Goal: Communication & Community: Answer question/provide support

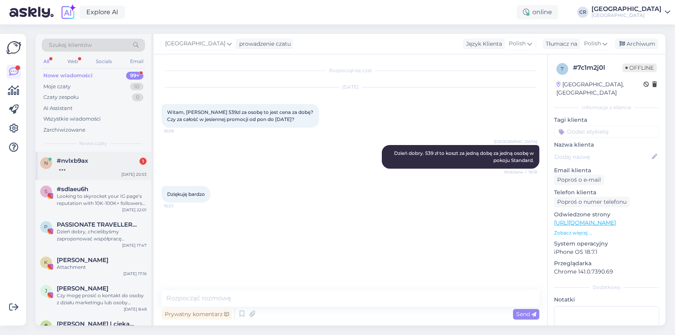
click at [89, 173] on div "n #nvlxb9ax [DATE] 20:53" at bounding box center [93, 166] width 116 height 28
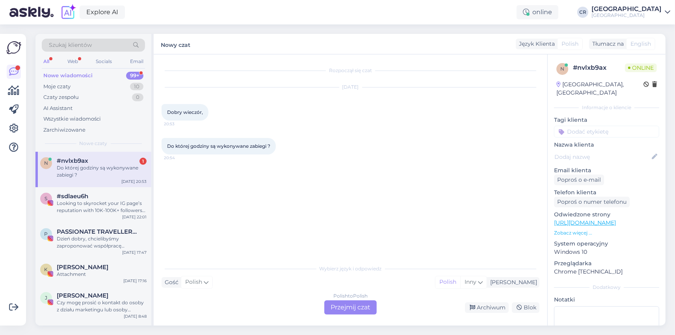
click at [352, 307] on div "Polish to Polish Przejmij czat" at bounding box center [350, 307] width 52 height 14
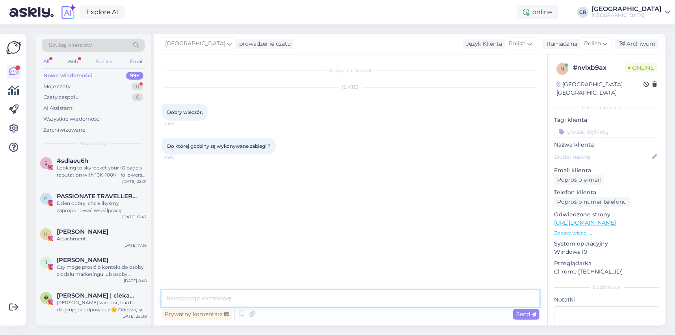
click at [298, 299] on textarea at bounding box center [350, 298] width 378 height 17
drag, startPoint x: 440, startPoint y: 299, endPoint x: 308, endPoint y: 304, distance: 132.0
click at [308, 304] on textarea "Dzień dobry, spa czynne jest do godziny 19:00 i do godziny 20:00 [DATE] i [DATE…" at bounding box center [350, 298] width 378 height 17
type textarea "Dzień dobry, spa czynne jest do godziny 19:00, [DATE] i [DATE] do godziny 20:00"
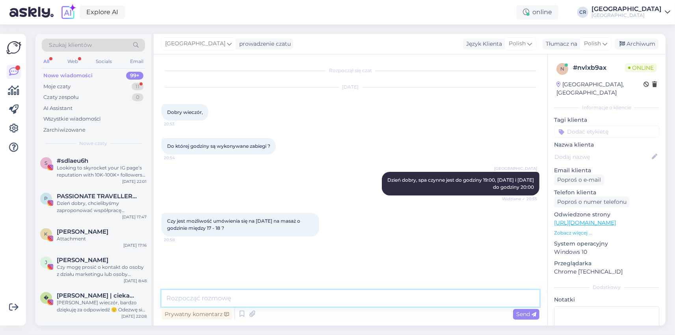
click at [300, 297] on textarea at bounding box center [350, 298] width 378 height 17
type textarea "P"
type textarea "R"
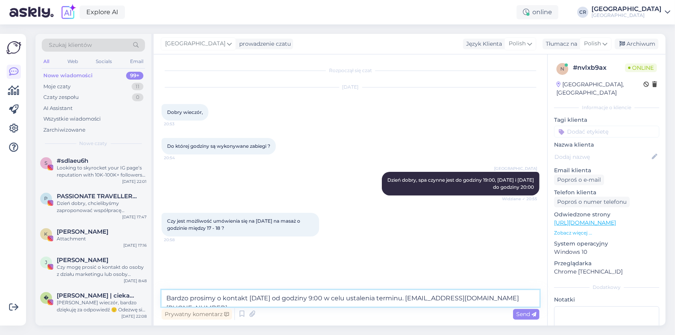
type textarea "Bardzo prosimy o kontakt [DATE] od godziny 9:00 w celu ustalenia terminu. [EMAI…"
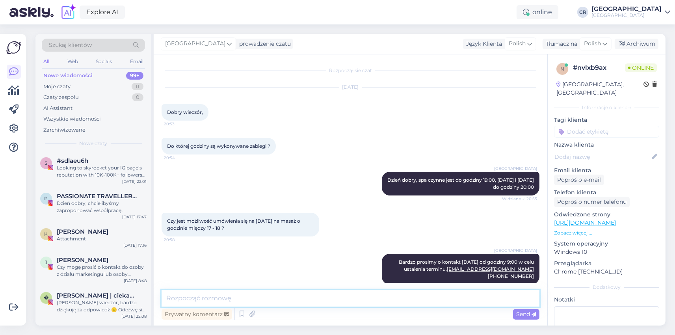
scroll to position [3, 0]
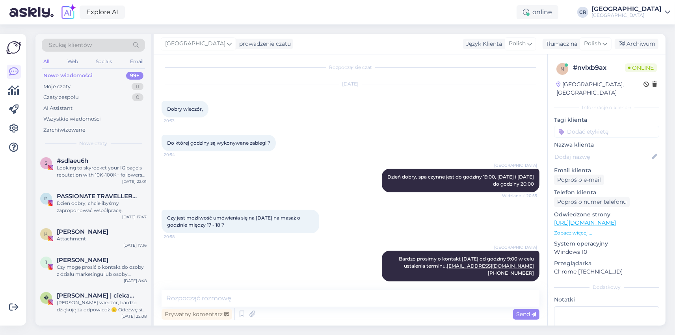
click at [230, 193] on div "[GEOGRAPHIC_DATA] Dzień dobry, spa czynne jest do godziny 19:00, [DATE] i [DATE…" at bounding box center [350, 180] width 378 height 41
click at [113, 168] on div "Looking to skyrocket your IG page’s reputation with 10K-100K+ followers instant…" at bounding box center [102, 171] width 90 height 14
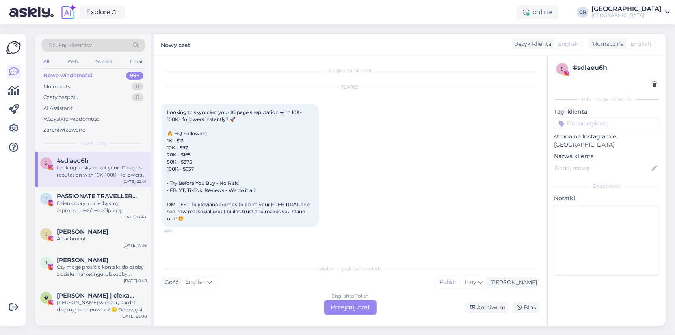
scroll to position [0, 0]
click at [76, 81] on div "Moje czaty 11" at bounding box center [93, 86] width 103 height 11
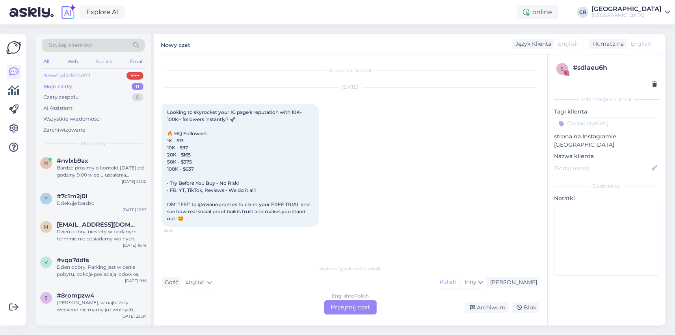
click at [99, 77] on div "Nowe wiadomości 99+" at bounding box center [93, 75] width 103 height 11
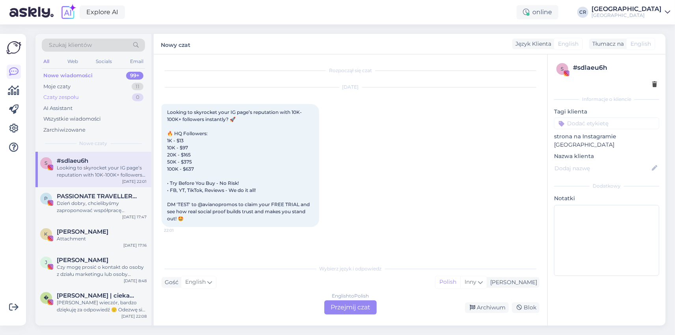
click at [71, 98] on div "Czaty zespołu" at bounding box center [60, 97] width 35 height 8
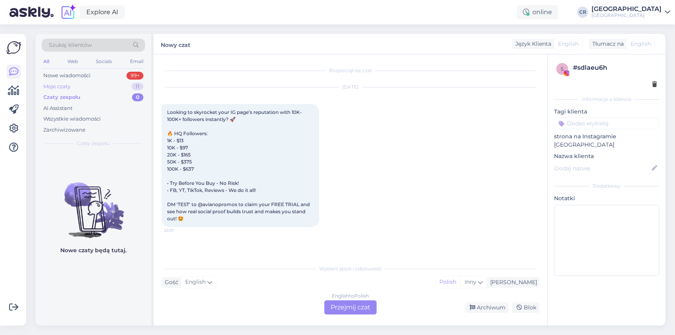
click at [70, 85] on div "Moje czaty" at bounding box center [56, 87] width 27 height 8
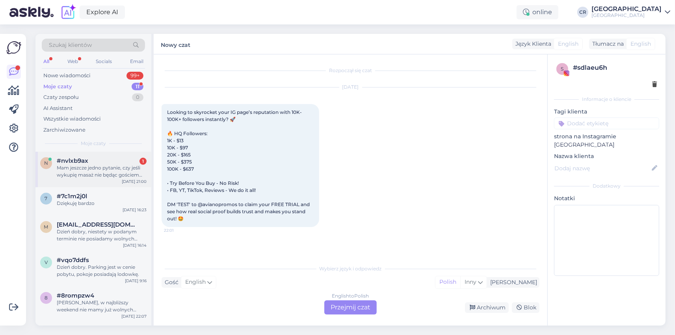
click at [92, 175] on div "Mam jeszcze jedno pytanie, czy jeśli wykupię masaż nie będąc gościem hotelu, to…" at bounding box center [102, 171] width 90 height 14
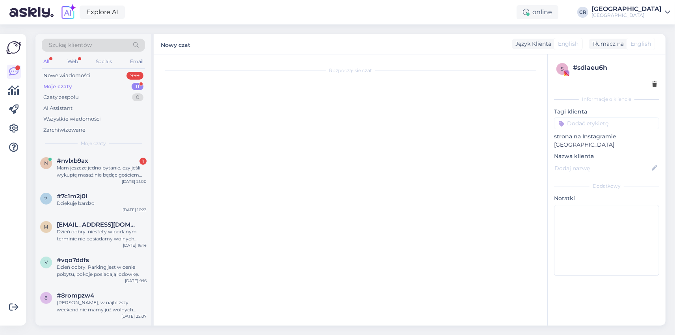
scroll to position [51, 0]
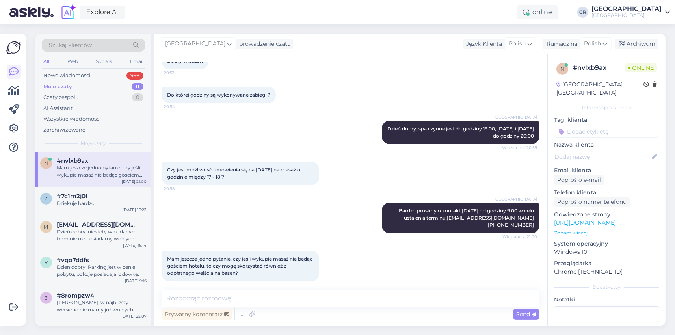
click at [312, 306] on div "Prywatny komentarz Send" at bounding box center [350, 313] width 378 height 15
click at [323, 301] on textarea at bounding box center [350, 298] width 378 height 17
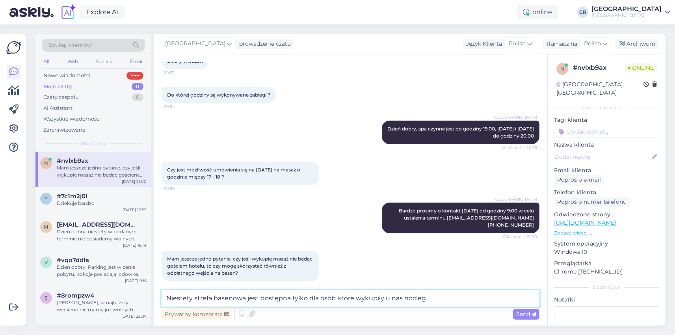
drag, startPoint x: 436, startPoint y: 296, endPoint x: 319, endPoint y: 309, distance: 116.9
click at [319, 306] on textarea "Niestety strefa basenowa jest dostępna tylko dla osób które wykupiły u nas nocl…" at bounding box center [350, 298] width 378 height 17
type textarea "Niestety strefa basenowa jest dostępna tylko dla naszych gości hotelowych."
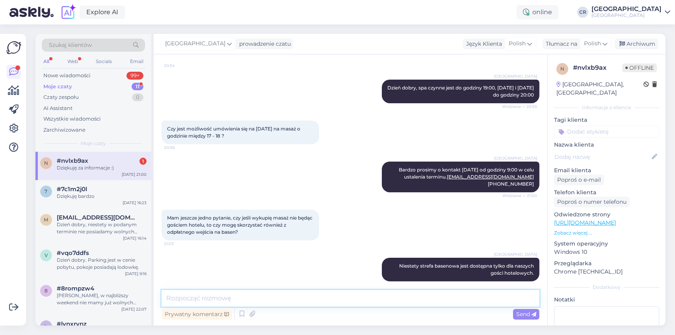
scroll to position [126, 0]
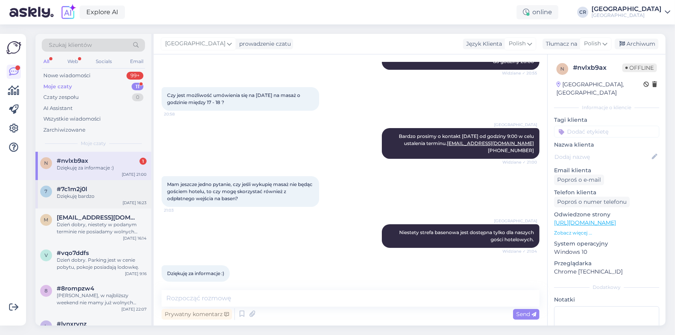
click at [96, 201] on div "7 #7c1m2j0l Dziękuję bardzo [DATE] 16:23" at bounding box center [93, 194] width 116 height 28
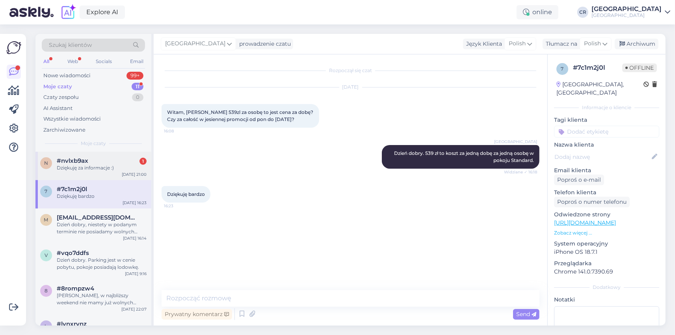
click at [89, 163] on div "#nvlxb9ax 1" at bounding box center [102, 160] width 90 height 7
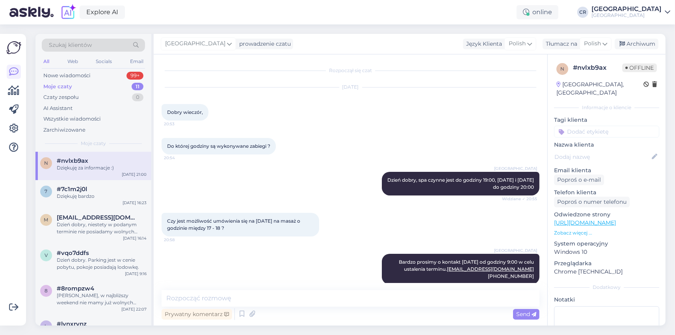
scroll to position [126, 0]
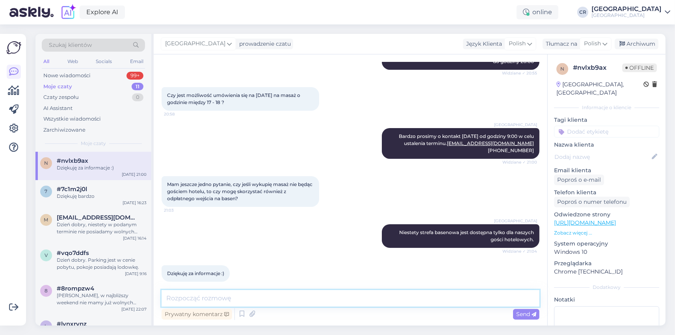
click at [198, 297] on textarea at bounding box center [350, 298] width 378 height 17
type textarea "P"
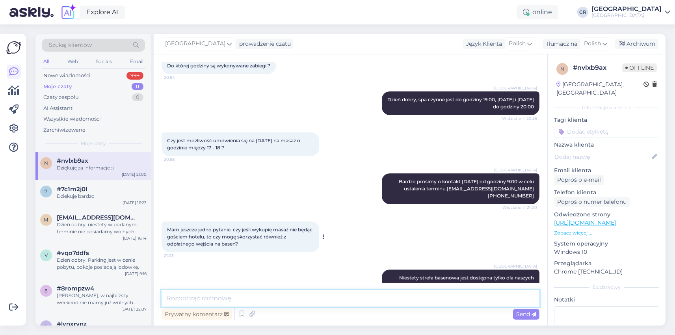
scroll to position [0, 0]
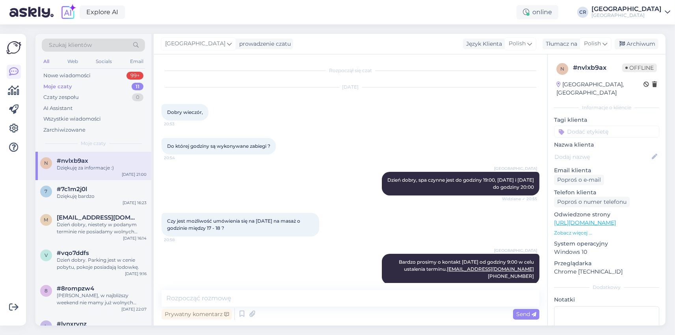
click at [98, 84] on div "Moje czaty 11" at bounding box center [93, 86] width 103 height 11
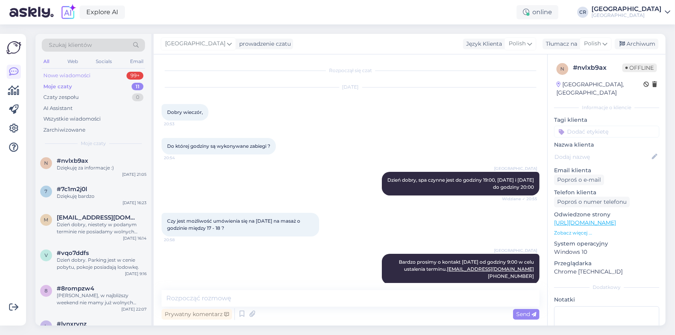
click at [93, 71] on div "Nowe wiadomości 99+" at bounding box center [93, 75] width 103 height 11
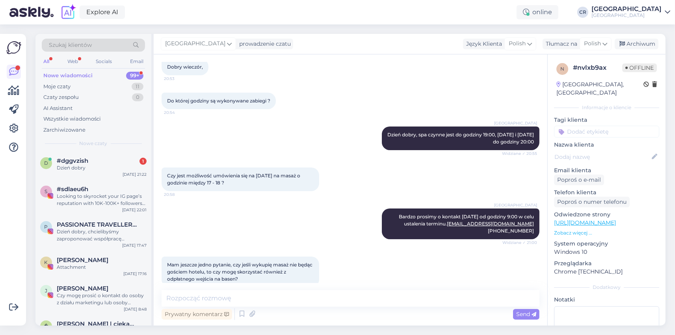
scroll to position [126, 0]
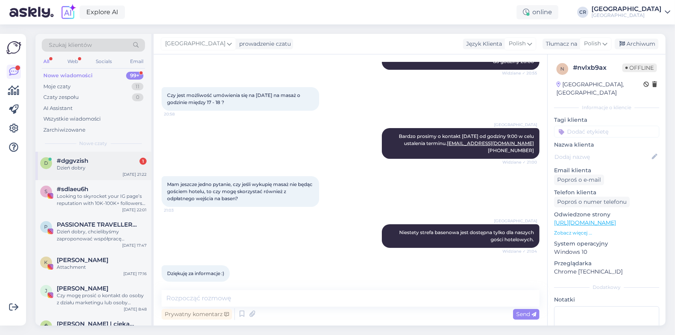
click at [123, 169] on div "Dzień dobry" at bounding box center [102, 167] width 90 height 7
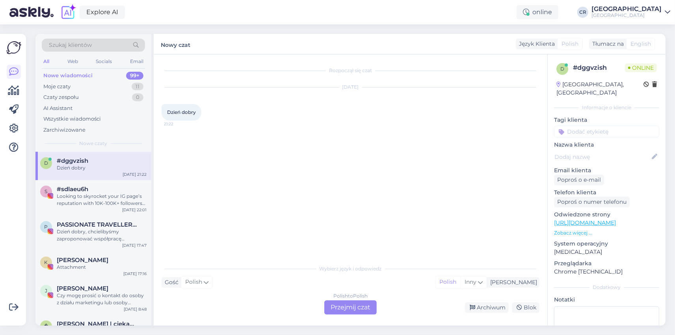
scroll to position [0, 0]
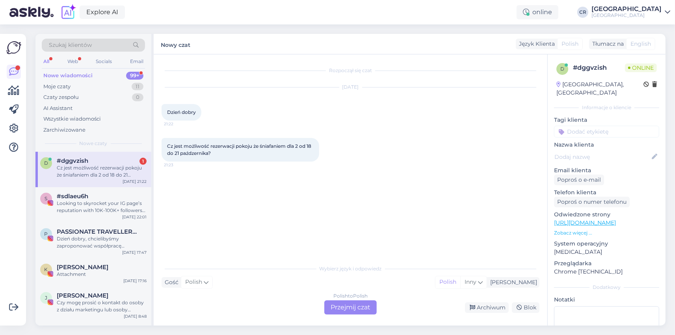
click at [339, 308] on div "Polish to Polish Przejmij czat" at bounding box center [350, 307] width 52 height 14
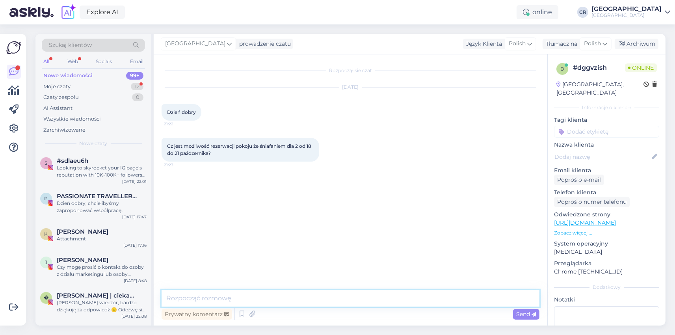
click at [321, 292] on textarea at bounding box center [350, 298] width 378 height 17
type textarea "Dzień dobry, niestety w podanym terminie nie posiadamy wolnych pokoi. Mogę zapr…"
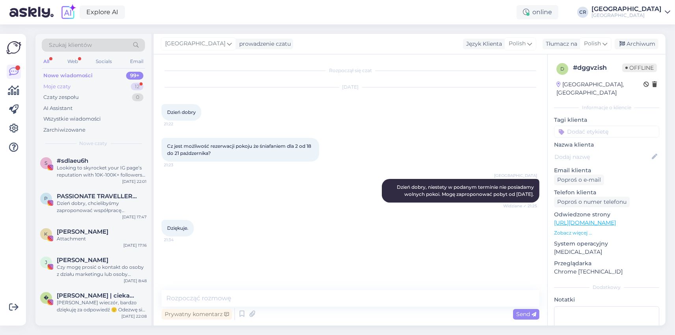
click at [85, 84] on div "Moje czaty 12" at bounding box center [93, 86] width 103 height 11
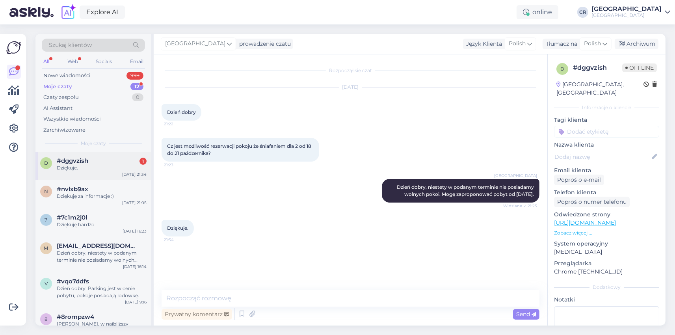
click at [91, 167] on div "Dziękuje." at bounding box center [102, 167] width 90 height 7
click at [88, 189] on span "#nvlxb9ax" at bounding box center [73, 189] width 32 height 7
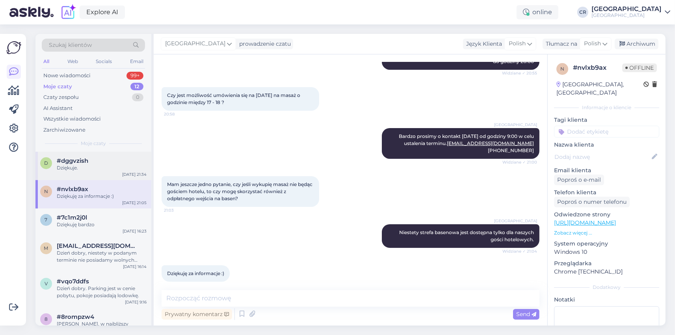
click at [91, 161] on div "#dggvzish" at bounding box center [102, 160] width 90 height 7
